Goal: Task Accomplishment & Management: Manage account settings

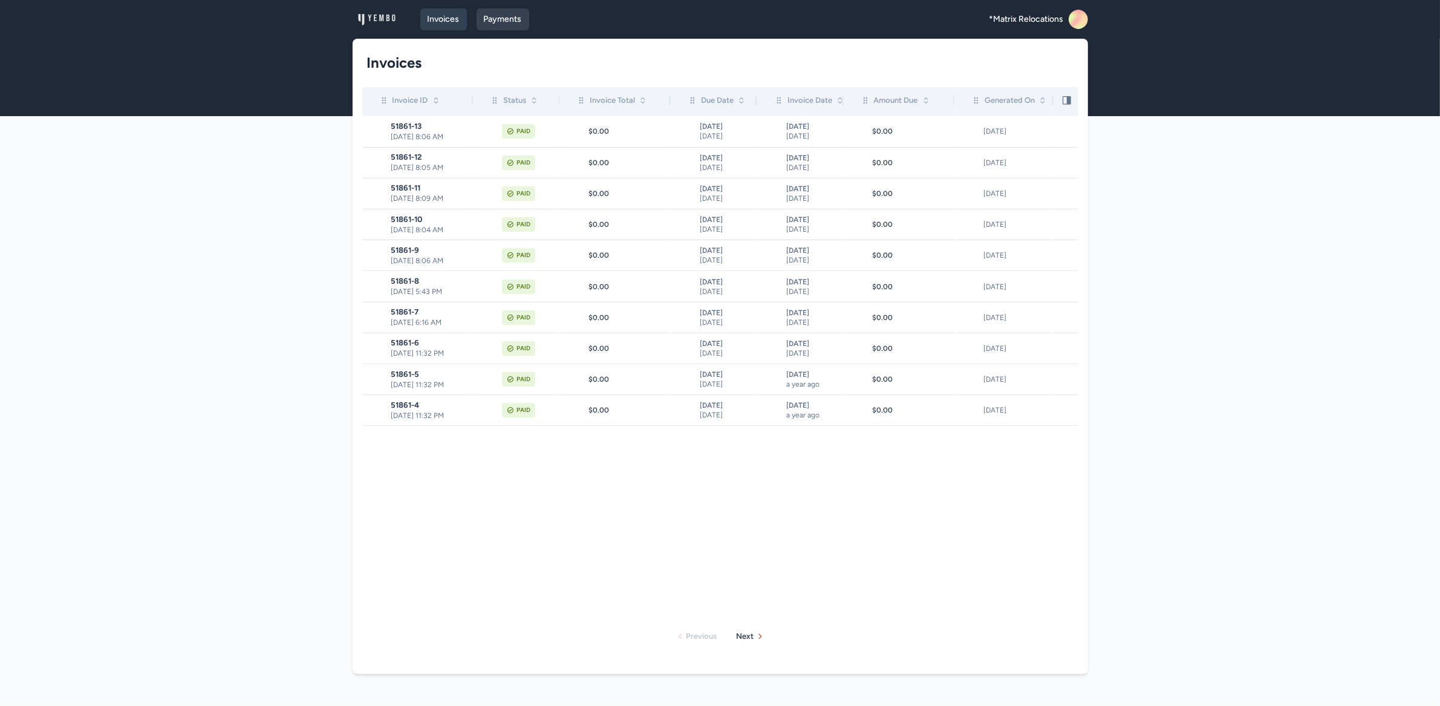
click at [504, 24] on link "Payments" at bounding box center [503, 19] width 53 height 22
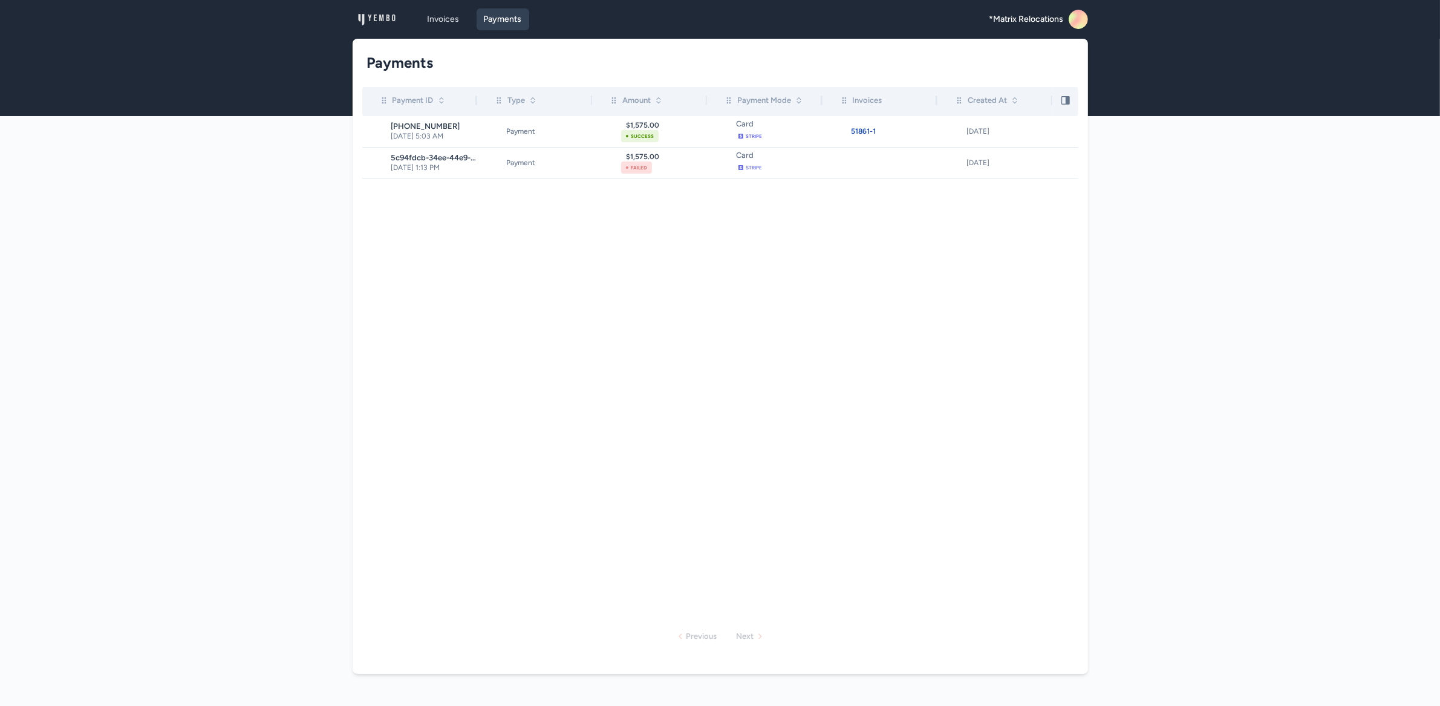
click at [1083, 18] on icon at bounding box center [1082, 22] width 24 height 24
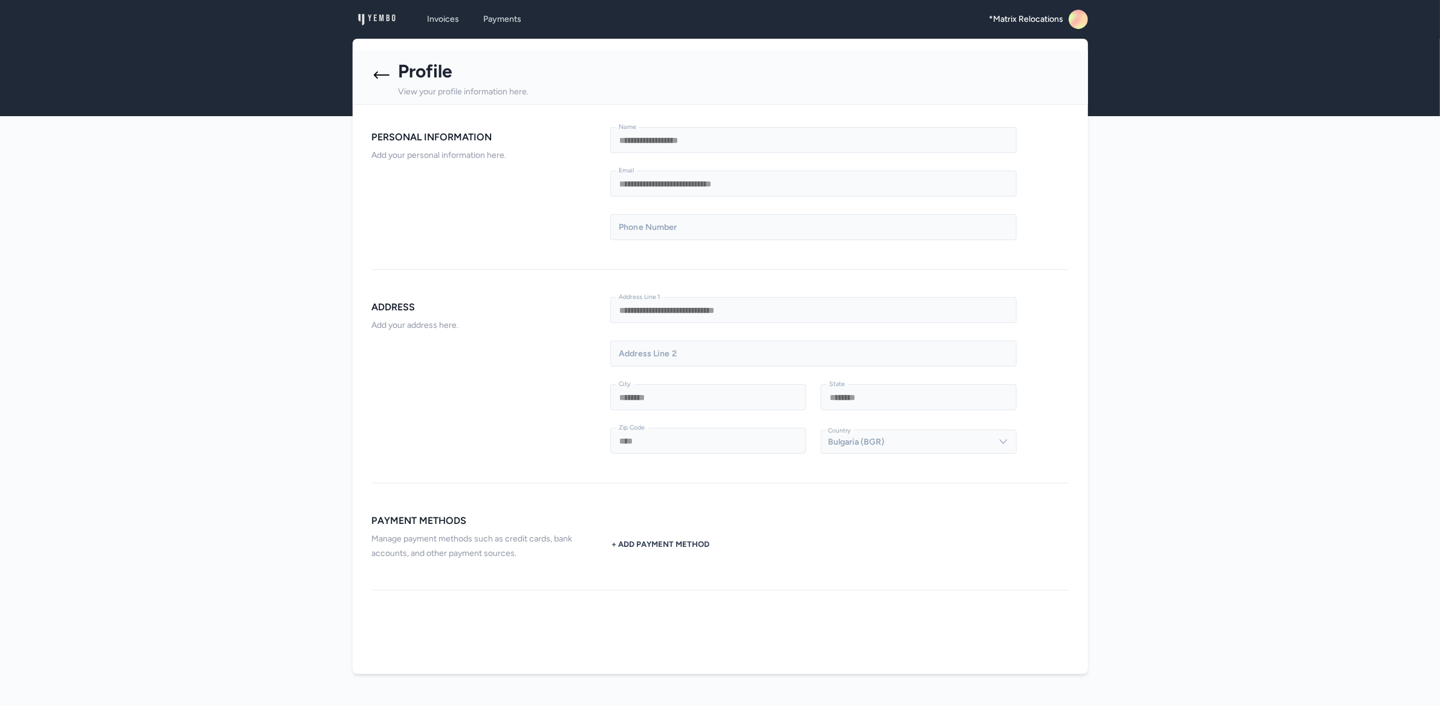
scroll to position [19, 0]
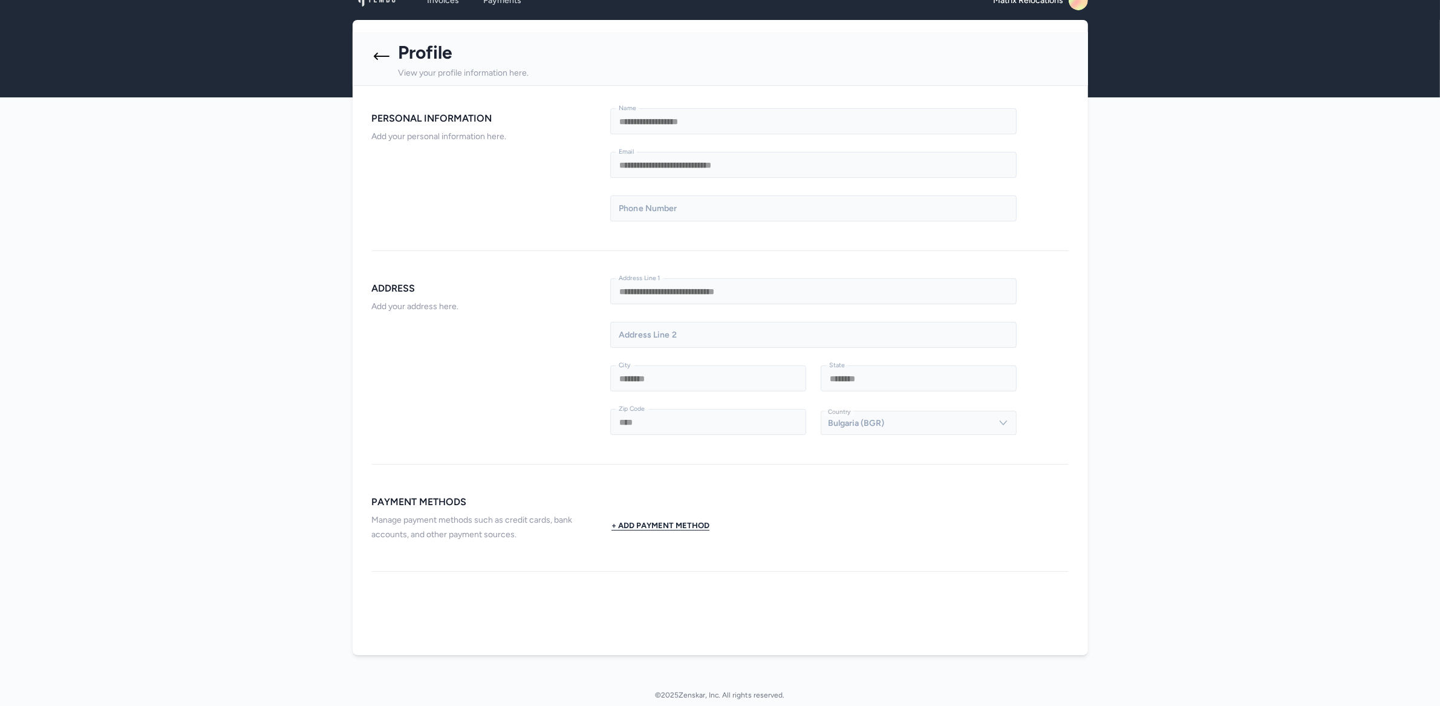
click at [684, 525] on button "+ Add Payment Method" at bounding box center [660, 525] width 100 height 24
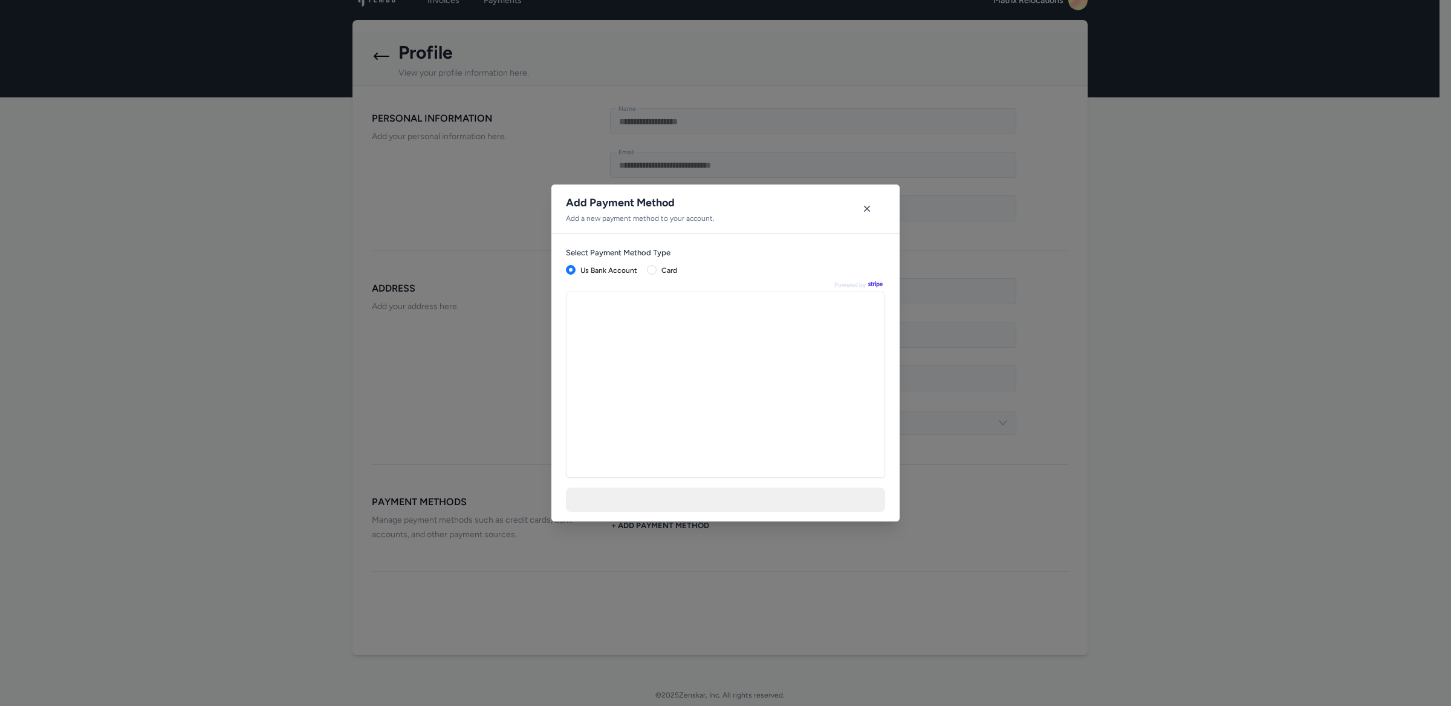
click at [646, 267] on div "Select Payment Method Type us bank account card Powered by" at bounding box center [725, 377] width 348 height 288
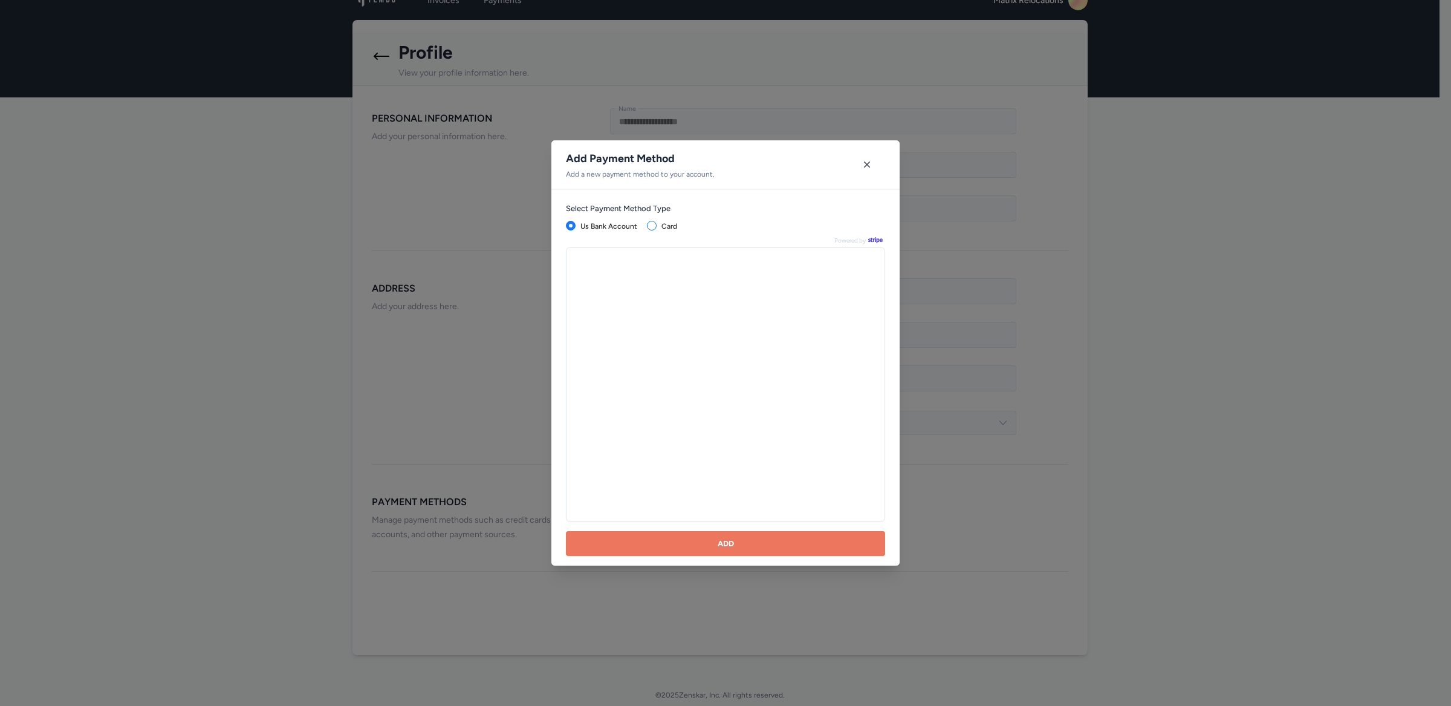
click at [647, 228] on span at bounding box center [652, 226] width 10 height 10
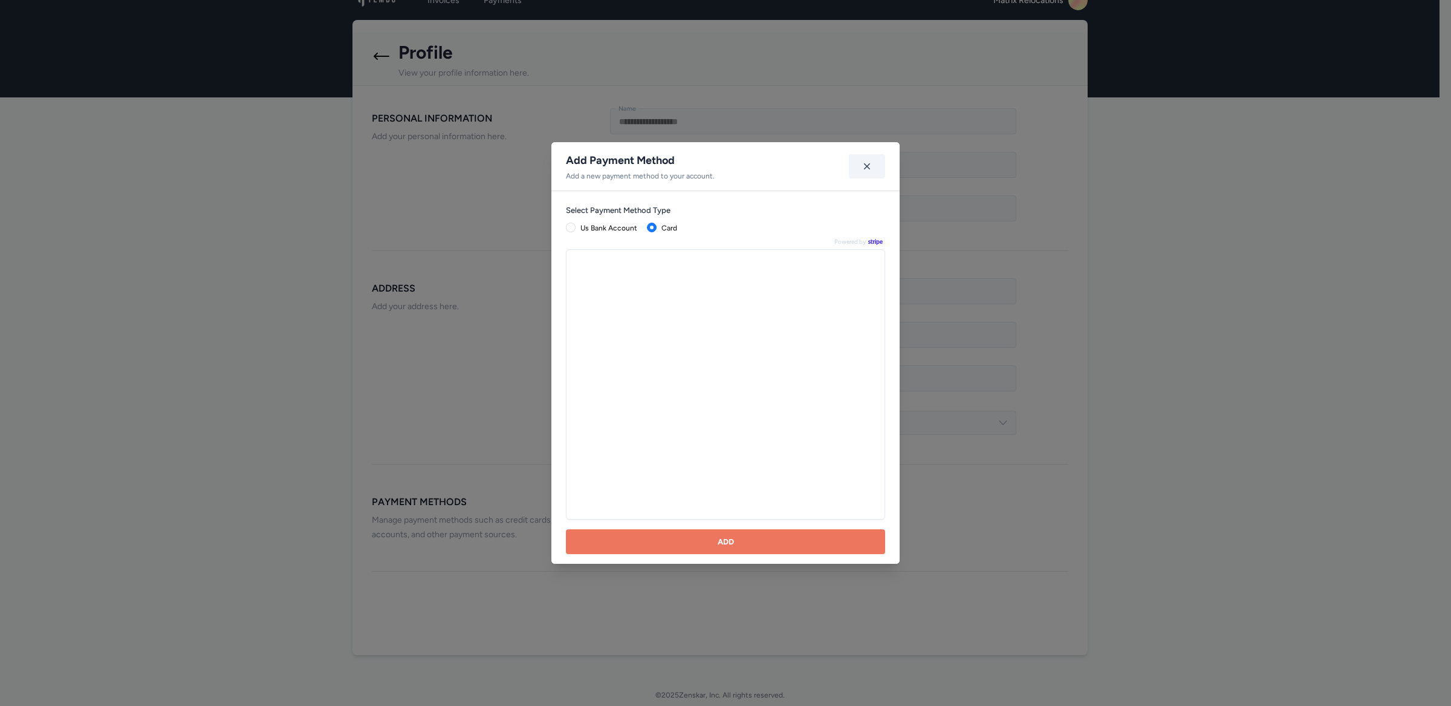
click at [871, 160] on icon "button" at bounding box center [867, 166] width 12 height 12
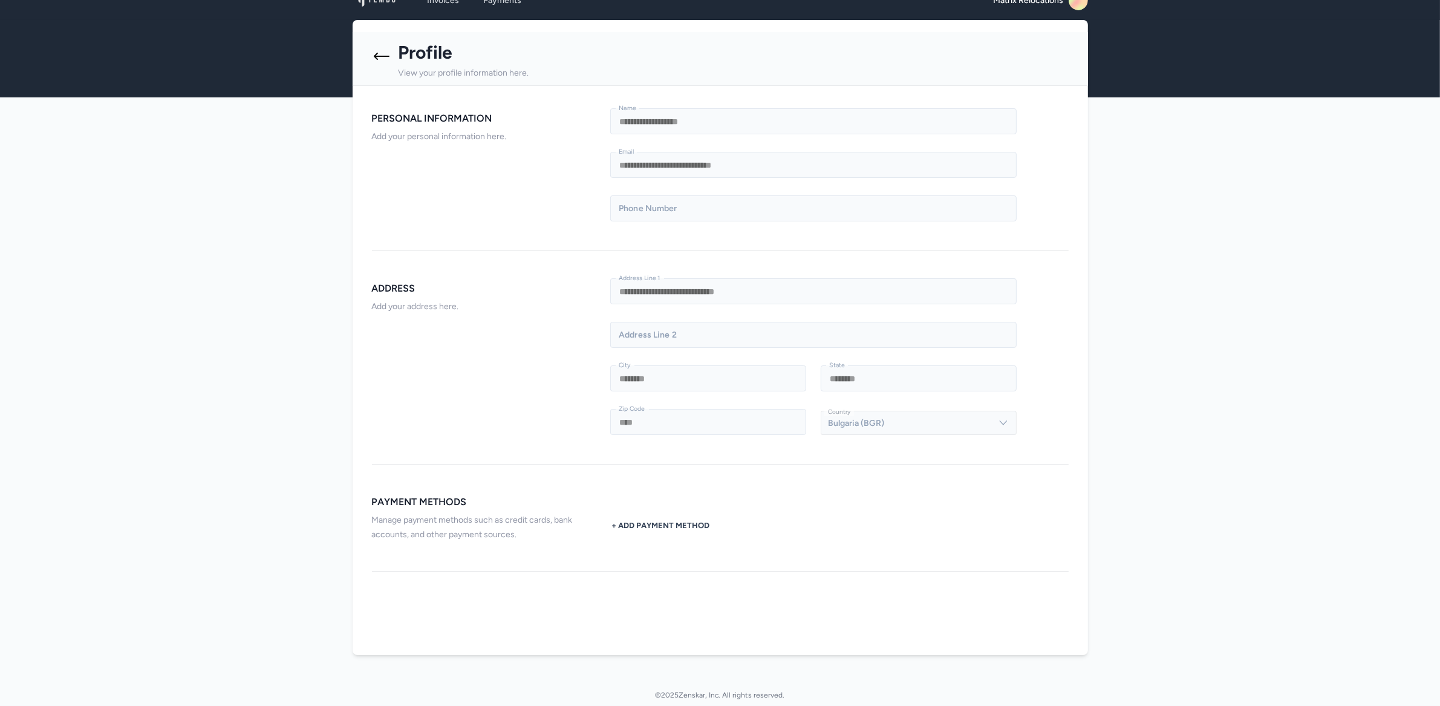
click at [389, 55] on div "Profile View your profile information here." at bounding box center [486, 56] width 229 height 48
click at [388, 55] on icon at bounding box center [381, 56] width 19 height 19
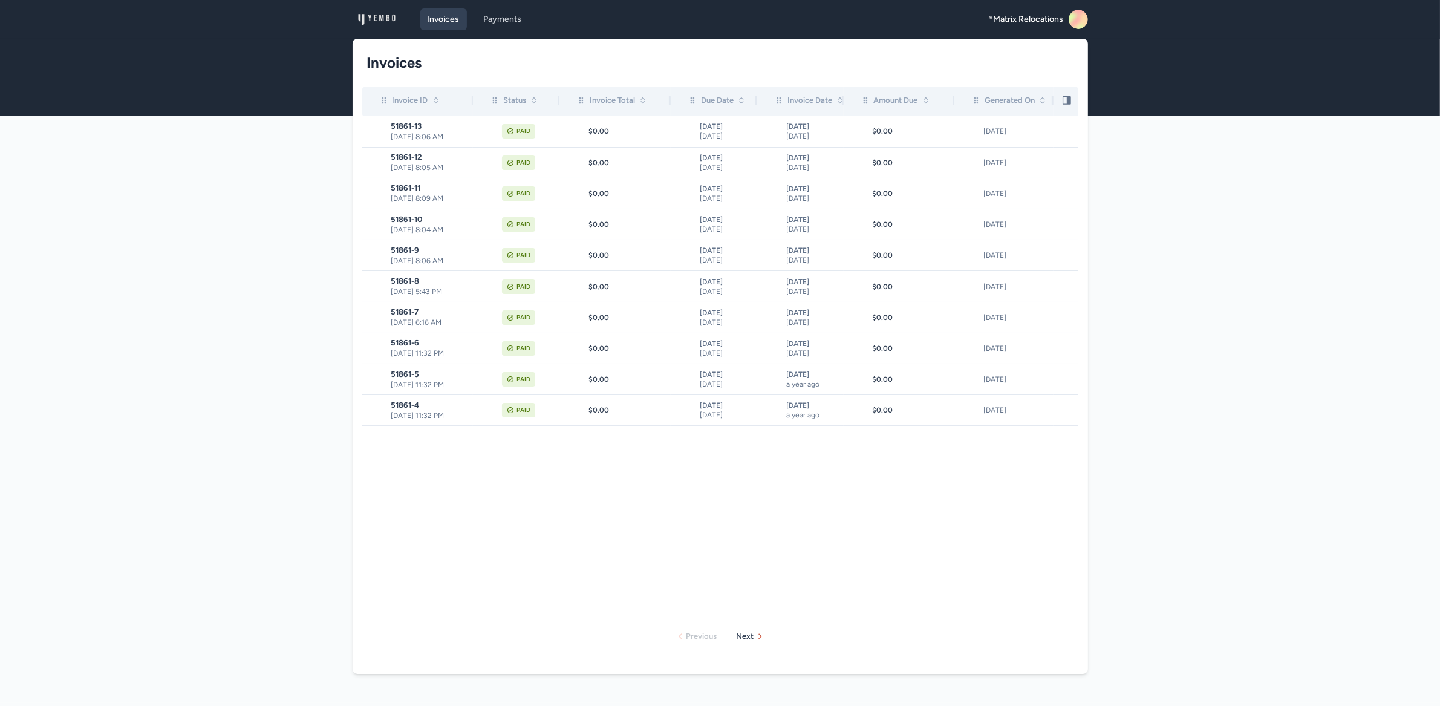
scroll to position [19, 0]
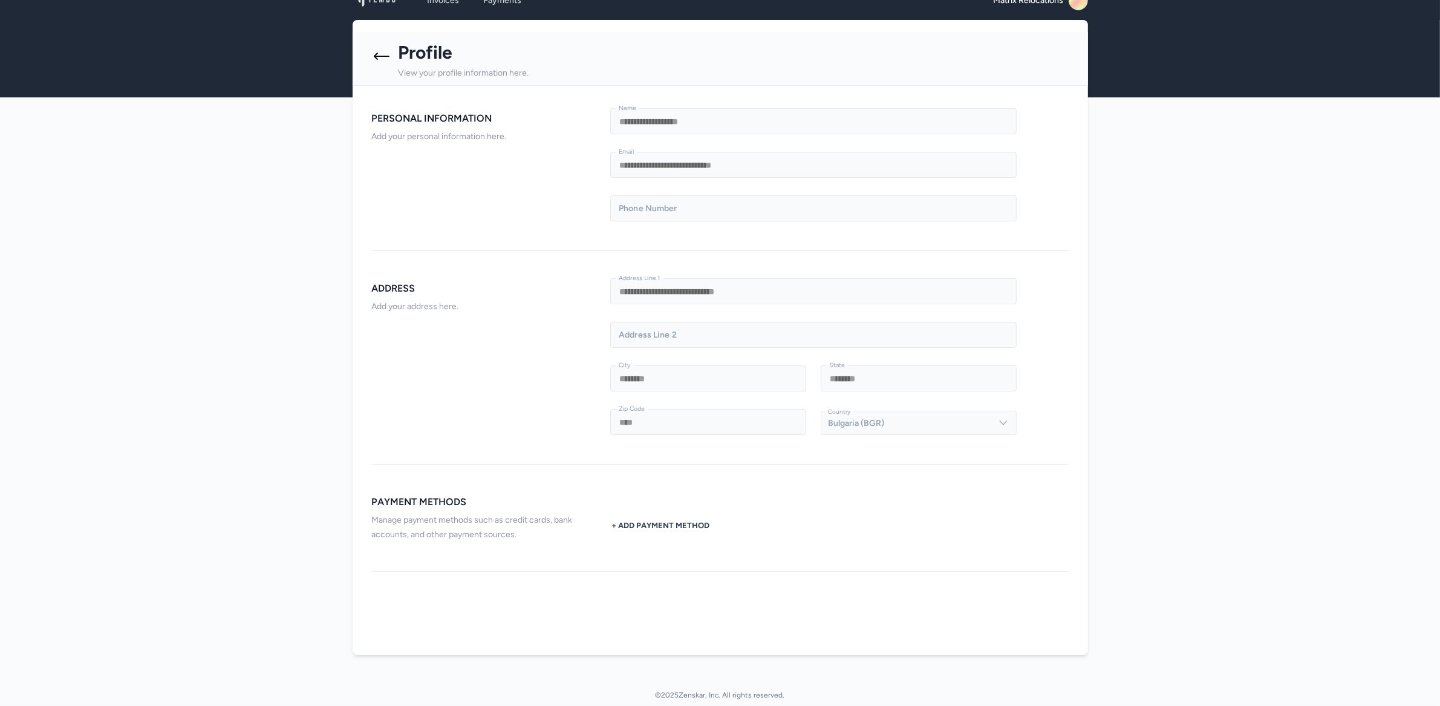
click at [375, 51] on icon at bounding box center [381, 56] width 19 height 19
